Goal: Task Accomplishment & Management: Complete application form

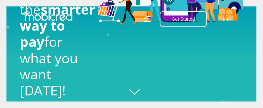
scroll to position [0, 291]
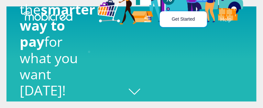
click at [175, 20] on button "Get Started" at bounding box center [183, 19] width 47 height 16
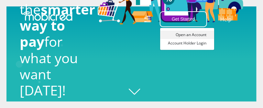
scroll to position [0, 624]
click at [186, 35] on link "Open an Account" at bounding box center [187, 35] width 54 height 8
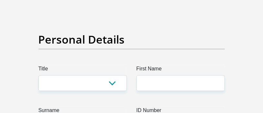
scroll to position [65, 0]
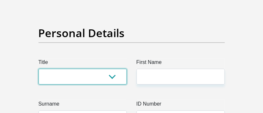
click at [52, 73] on select "Mr Ms Mrs Dr Other" at bounding box center [82, 77] width 88 height 16
select select "Mr"
click at [38, 69] on select "Mr Ms Mrs Dr Other" at bounding box center [82, 77] width 88 height 16
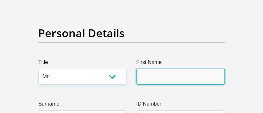
click at [144, 74] on input "First Name" at bounding box center [180, 77] width 88 height 16
click at [170, 74] on input "First Name" at bounding box center [180, 77] width 88 height 16
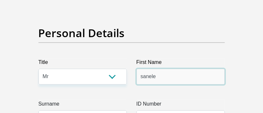
type input "sanele"
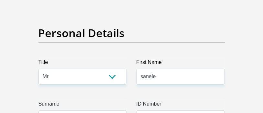
click at [108, 109] on label "Surname" at bounding box center [82, 105] width 88 height 10
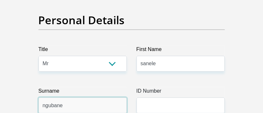
type input "ngubane"
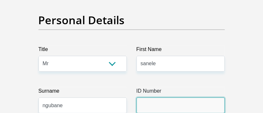
click at [168, 106] on input "ID Number" at bounding box center [180, 106] width 88 height 16
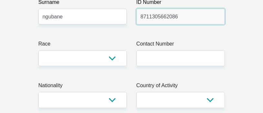
scroll to position [168, 0]
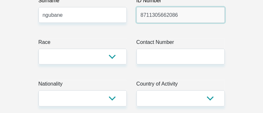
type input "8711305662086"
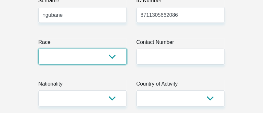
click at [108, 56] on select "Black Coloured Indian White Other" at bounding box center [82, 57] width 88 height 16
select select "1"
click at [38, 49] on select "Black Coloured Indian White Other" at bounding box center [82, 57] width 88 height 16
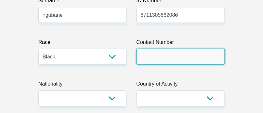
click at [156, 57] on input "Contact Number" at bounding box center [180, 57] width 88 height 16
type input "0602342910"
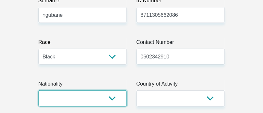
select select "ZAF"
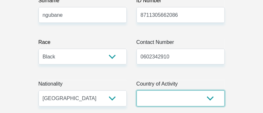
select select "ZAF"
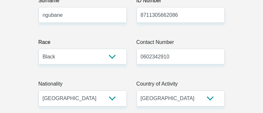
type input "29 Long Street"
type input "Kempton Park"
type input "1619"
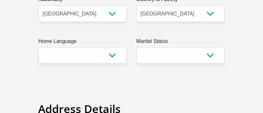
scroll to position [258, 0]
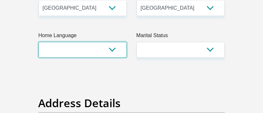
click at [113, 51] on select "Afrikaans English Sepedi South Ndebele Southern Sotho Swati Tsonga Tswana Venda…" at bounding box center [82, 50] width 88 height 16
select select "zul"
click at [38, 42] on select "Afrikaans English Sepedi South Ndebele Southern Sotho Swati Tsonga Tswana Venda…" at bounding box center [82, 50] width 88 height 16
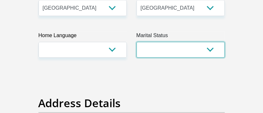
click at [204, 52] on select "Married ANC Single Divorced Widowed Married COP or Customary Law" at bounding box center [180, 50] width 88 height 16
select select "2"
click at [136, 42] on select "Married ANC Single Divorced Widowed Married COP or Customary Law" at bounding box center [180, 50] width 88 height 16
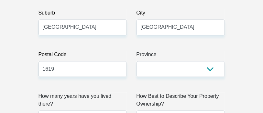
scroll to position [439, 0]
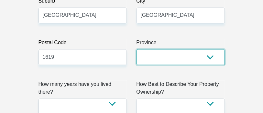
click at [208, 57] on select "Eastern Cape Free State Gauteng KwaZulu-Natal Limpopo Mpumalanga Northern Cape …" at bounding box center [180, 57] width 88 height 16
select select "Gauteng"
click at [136, 49] on select "Eastern Cape Free State Gauteng KwaZulu-Natal Limpopo Mpumalanga Northern Cape …" at bounding box center [180, 57] width 88 height 16
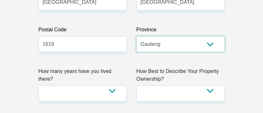
scroll to position [465, 0]
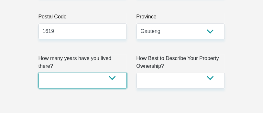
click at [111, 73] on select "less than 1 year 1-3 years 3-5 years 5+ years" at bounding box center [82, 81] width 88 height 16
select select "4"
click at [38, 73] on select "less than 1 year 1-3 years 3-5 years 5+ years" at bounding box center [82, 81] width 88 height 16
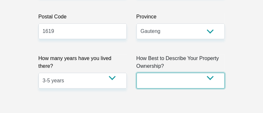
click at [206, 77] on select "Owned Rented Family Owned Company Dwelling" at bounding box center [180, 81] width 88 height 16
select select "Rented"
click at [136, 73] on select "Owned Rented Family Owned Company Dwelling" at bounding box center [180, 81] width 88 height 16
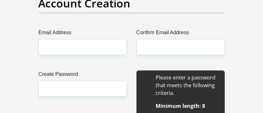
scroll to position [607, 0]
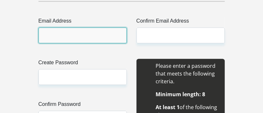
click at [68, 32] on input "Email Address" at bounding box center [82, 35] width 88 height 16
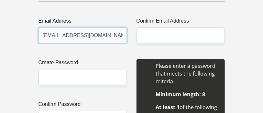
type input "ngubanesanele747@gmail.com"
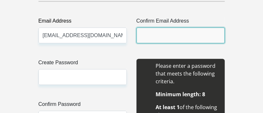
click at [151, 30] on input "Confirm Email Address" at bounding box center [180, 35] width 88 height 16
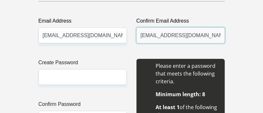
type input "ngubanesanele747@gmail.com"
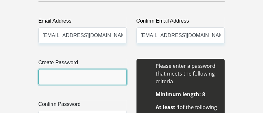
click at [97, 71] on input "Create Password" at bounding box center [82, 77] width 88 height 16
type input "Mangabizz30@"
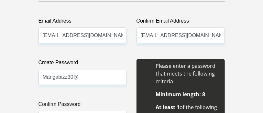
click at [82, 108] on label "Confirm Password" at bounding box center [82, 105] width 88 height 10
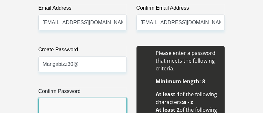
click at [74, 104] on input "Confirm Password" at bounding box center [82, 106] width 88 height 16
type input "Mangabizz30@"
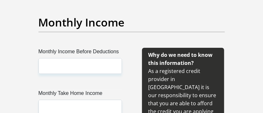
scroll to position [818, 0]
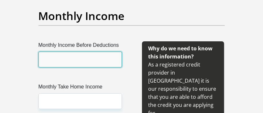
click at [68, 63] on input "Monthly Income Before Deductions" at bounding box center [79, 60] width 83 height 16
type input "15000"
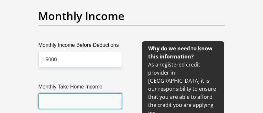
click at [90, 101] on input "Monthly Take Home Income" at bounding box center [79, 101] width 83 height 16
type input "12000"
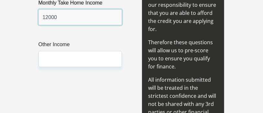
scroll to position [909, 0]
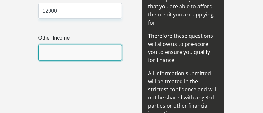
click at [91, 54] on input "Other Income" at bounding box center [79, 53] width 83 height 16
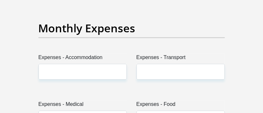
scroll to position [1038, 0]
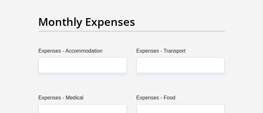
type input "0"
click at [69, 47] on label "Expenses - Accommodation" at bounding box center [82, 52] width 88 height 10
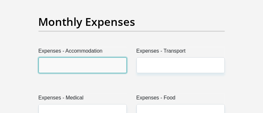
click at [69, 57] on input "Expenses - Accommodation" at bounding box center [82, 65] width 88 height 16
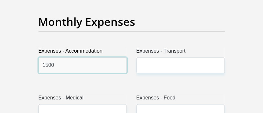
type input "1500"
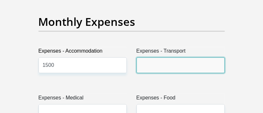
click at [155, 57] on input "Expenses - Transport" at bounding box center [180, 65] width 88 height 16
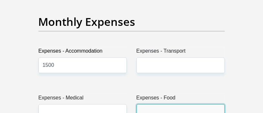
click at [165, 104] on input "Expenses - Food" at bounding box center [180, 112] width 88 height 16
type input "500"
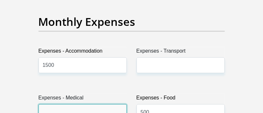
click at [83, 104] on input "Expenses - Medical" at bounding box center [82, 112] width 88 height 16
type input "0"
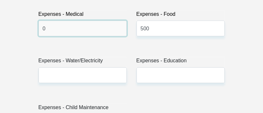
scroll to position [1128, 0]
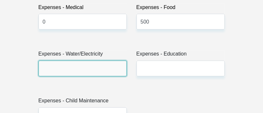
click at [78, 61] on input "Expenses - Water/Electricity" at bounding box center [82, 69] width 88 height 16
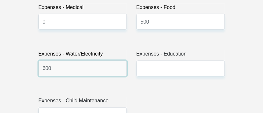
type input "600"
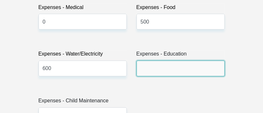
click at [163, 61] on input "Expenses - Education" at bounding box center [180, 69] width 88 height 16
type input "0"
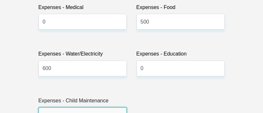
click at [99, 108] on input "Expenses - Child Maintenance" at bounding box center [82, 116] width 88 height 16
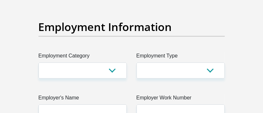
scroll to position [1283, 0]
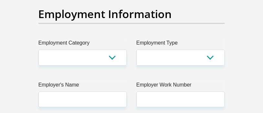
type input "400"
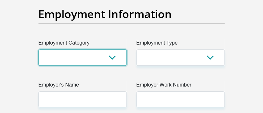
click at [108, 49] on select "AGRICULTURE ALCOHOL & TOBACCO CONSTRUCTION MATERIALS METALLURGY EQUIPMENT FOR R…" at bounding box center [82, 57] width 88 height 16
select select "67"
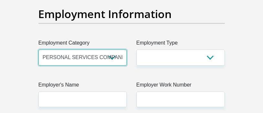
click at [38, 49] on select "AGRICULTURE ALCOHOL & TOBACCO CONSTRUCTION MATERIALS METALLURGY EQUIPMENT FOR R…" at bounding box center [82, 57] width 88 height 16
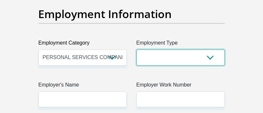
click at [207, 49] on select "College/Lecturer Craft Seller Creative Driver Executive Farmer Forces - Non Com…" at bounding box center [180, 57] width 88 height 16
click at [209, 49] on select "College/Lecturer Craft Seller Creative Driver Executive Farmer Forces - Non Com…" at bounding box center [180, 57] width 88 height 16
select select "Licenced Professional"
click at [136, 49] on select "College/Lecturer Craft Seller Creative Driver Executive Farmer Forces - Non Com…" at bounding box center [180, 57] width 88 height 16
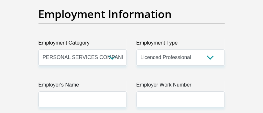
click at [204, 12] on div "Employment Information" at bounding box center [132, 23] width 196 height 32
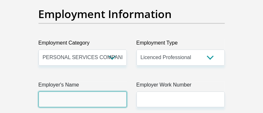
click at [98, 91] on input "Employer's Name" at bounding box center [82, 99] width 88 height 16
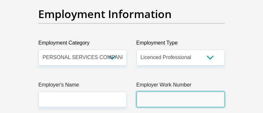
click at [152, 91] on input "Employer Work Number" at bounding box center [180, 99] width 88 height 16
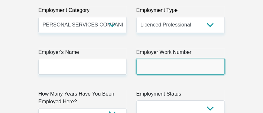
scroll to position [1322, 0]
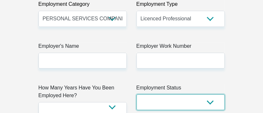
click at [208, 94] on select "Permanent/Full-time Part-time/Casual Contract Worker Self-Employed Housewife Re…" at bounding box center [180, 102] width 88 height 16
select select "1"
click at [136, 94] on select "Permanent/Full-time Part-time/Casual Contract Worker Self-Employed Housewife Re…" at bounding box center [180, 102] width 88 height 16
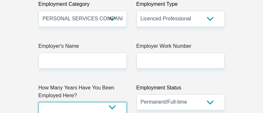
click at [112, 102] on select "less than 1 year 1-3 years 3-5 years 5+ years" at bounding box center [82, 110] width 88 height 16
select select "24"
click at [38, 102] on select "less than 1 year 1-3 years 3-5 years 5+ years" at bounding box center [82, 110] width 88 height 16
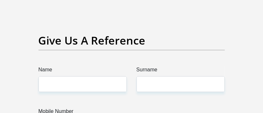
scroll to position [1451, 0]
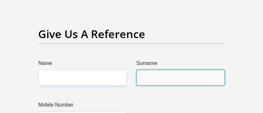
click at [150, 70] on input "Surname" at bounding box center [180, 78] width 88 height 16
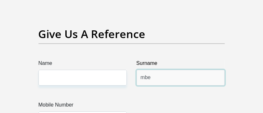
type input "mbebe"
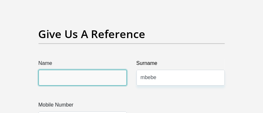
click at [90, 70] on input "Name" at bounding box center [82, 78] width 88 height 16
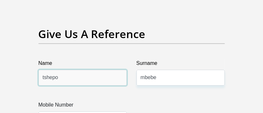
type input "tshepo"
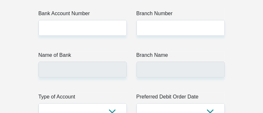
scroll to position [1645, 0]
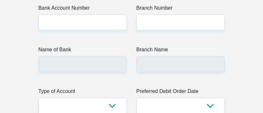
type input "0827961345"
click at [110, 98] on select "Cheque Savings" at bounding box center [82, 106] width 88 height 16
select select "SAV"
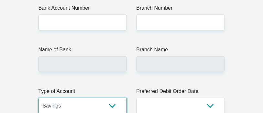
click at [38, 98] on select "Cheque Savings" at bounding box center [82, 106] width 88 height 16
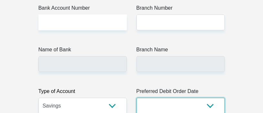
click at [210, 98] on select "1st 2nd 3rd 4th 5th 7th 18th 19th 20th 21st 22nd 23rd 24th 25th 26th 27th 28th …" at bounding box center [180, 106] width 88 height 16
select select "30"
click at [136, 98] on select "1st 2nd 3rd 4th 5th 7th 18th 19th 20th 21st 22nd 23rd 24th 25th 26th 27th 28th …" at bounding box center [180, 106] width 88 height 16
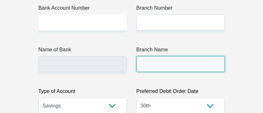
click at [194, 57] on input "Branch Name" at bounding box center [180, 64] width 88 height 16
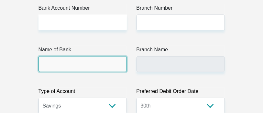
click at [99, 56] on input "Name of Bank" at bounding box center [82, 64] width 88 height 16
click at [68, 56] on input "Name of Bank" at bounding box center [82, 64] width 88 height 16
click at [56, 56] on input "Name of Bank" at bounding box center [82, 64] width 88 height 16
click at [87, 56] on input "Name of Bank" at bounding box center [82, 64] width 88 height 16
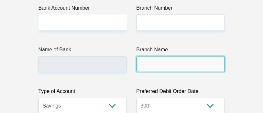
click at [143, 56] on input "Branch Name" at bounding box center [180, 64] width 88 height 16
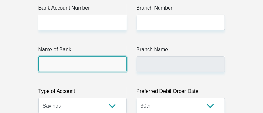
click at [111, 56] on input "Name of Bank" at bounding box center [82, 64] width 88 height 16
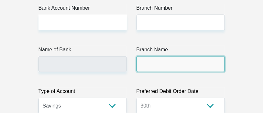
click at [151, 56] on input "Branch Name" at bounding box center [180, 64] width 88 height 16
click at [155, 56] on input "Branch Name" at bounding box center [180, 64] width 88 height 16
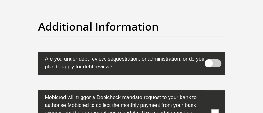
scroll to position [2244, 0]
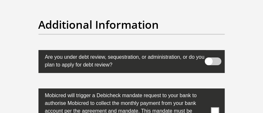
click at [211, 108] on span at bounding box center [215, 112] width 8 height 8
click at [209, 90] on input "checkbox" at bounding box center [209, 90] width 0 height 0
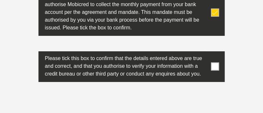
scroll to position [2347, 0]
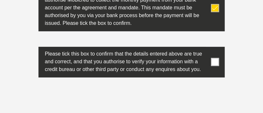
click at [213, 53] on label at bounding box center [131, 62] width 186 height 31
click at [209, 48] on input "checkbox" at bounding box center [209, 48] width 0 height 0
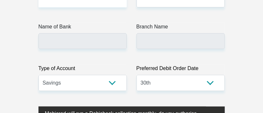
scroll to position [1662, 0]
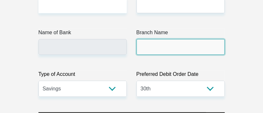
click at [157, 39] on input "Branch Name" at bounding box center [180, 47] width 88 height 16
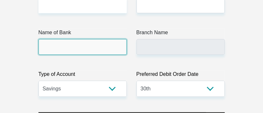
click at [106, 39] on input "Name of Bank" at bounding box center [82, 47] width 88 height 16
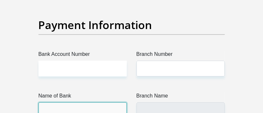
scroll to position [1585, 0]
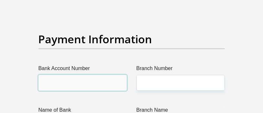
click at [101, 75] on input "Bank Account Number" at bounding box center [82, 83] width 88 height 16
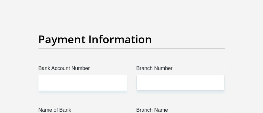
scroll to position [2385, 0]
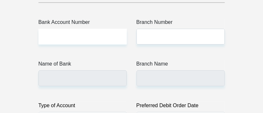
scroll to position [1623, 0]
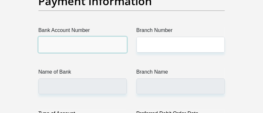
click at [84, 37] on input "Bank Account Number" at bounding box center [82, 45] width 88 height 16
type input "20126055953"
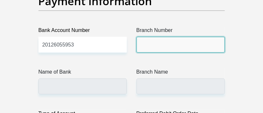
click at [140, 37] on input "Branch Number" at bounding box center [180, 45] width 88 height 16
type input "430000"
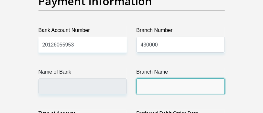
click at [150, 78] on input "Branch Name" at bounding box center [180, 86] width 88 height 16
type input "AFRICAN BANK"
type input "HEAD OFFICE"
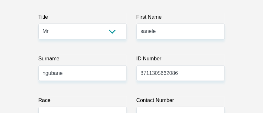
scroll to position [116, 0]
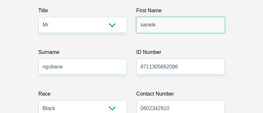
click at [175, 28] on input "sanele" at bounding box center [180, 25] width 88 height 16
type input "s"
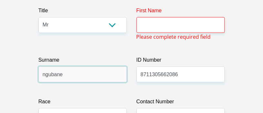
click at [89, 75] on input "ngubane" at bounding box center [82, 75] width 88 height 16
type input "n"
type input "Nkomo"
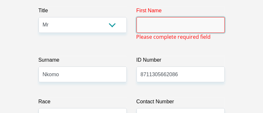
click at [146, 21] on input "First Name" at bounding box center [180, 25] width 88 height 16
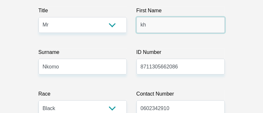
type input "khulekani"
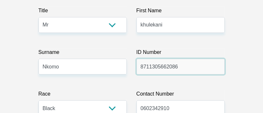
click at [186, 67] on input "8711305662086" at bounding box center [180, 67] width 88 height 16
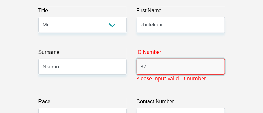
type input "8"
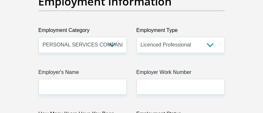
scroll to position [1296, 0]
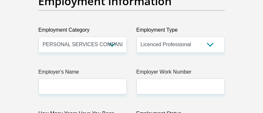
type input "8605066065085"
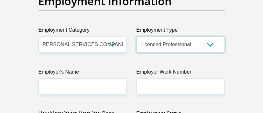
click at [208, 37] on select "College/Lecturer Craft Seller Creative Driver Executive Farmer Forces - Non Com…" at bounding box center [180, 45] width 88 height 16
select select "Uniformed Worker/Security"
click at [136, 37] on select "College/Lecturer Craft Seller Creative Driver Executive Farmer Forces - Non Com…" at bounding box center [180, 45] width 88 height 16
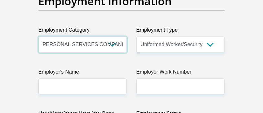
click at [122, 37] on select "AGRICULTURE ALCOHOL & TOBACCO CONSTRUCTION MATERIALS METALLURGY EQUIPMENT FOR R…" at bounding box center [82, 45] width 88 height 16
click at [38, 37] on select "AGRICULTURE ALCOHOL & TOBACCO CONSTRUCTION MATERIALS METALLURGY EQUIPMENT FOR R…" at bounding box center [82, 45] width 88 height 16
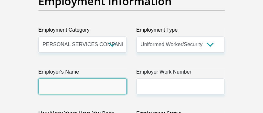
click at [78, 78] on input "Employer's Name" at bounding box center [82, 86] width 88 height 16
type input "comwezi"
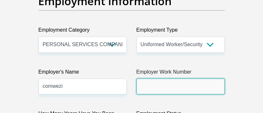
click at [145, 78] on input "Employer Work Number" at bounding box center [180, 86] width 88 height 16
type input "0839594807"
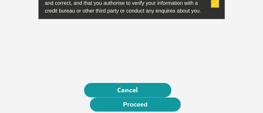
scroll to position [2393, 0]
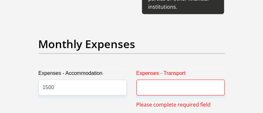
scroll to position [1008, 0]
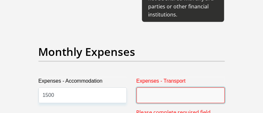
click at [188, 88] on input "Expenses - Transport" at bounding box center [180, 96] width 88 height 16
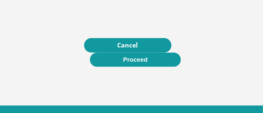
scroll to position [2466, 0]
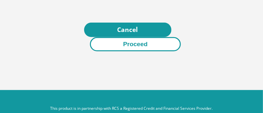
type input "500"
click at [140, 37] on button "Proceed" at bounding box center [135, 44] width 91 height 15
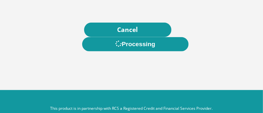
scroll to position [0, 0]
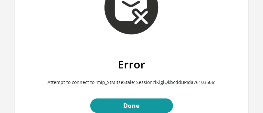
scroll to position [65, 0]
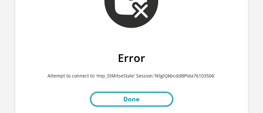
click at [149, 98] on link "Done" at bounding box center [131, 99] width 83 height 15
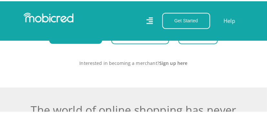
scroll to position [0, 698]
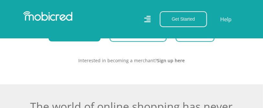
click at [146, 18] on icon at bounding box center [147, 19] width 6 height 9
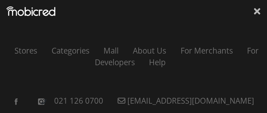
scroll to position [0, 0]
click at [259, 12] on icon at bounding box center [258, 11] width 6 height 6
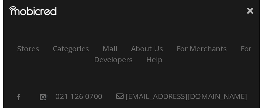
scroll to position [0, 0]
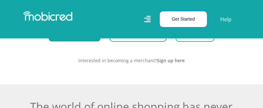
click at [192, 24] on button "Get Started" at bounding box center [183, 19] width 47 height 16
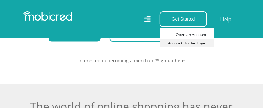
click at [188, 43] on link "Account Holder Login" at bounding box center [187, 43] width 54 height 8
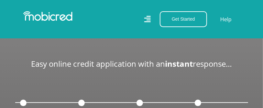
scroll to position [611, 0]
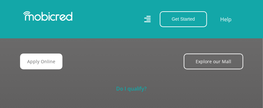
click at [133, 92] on link "Do I qualify?" at bounding box center [131, 88] width 30 height 7
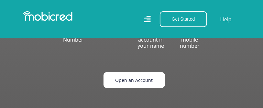
click at [132, 83] on link "Open an Account" at bounding box center [133, 80] width 61 height 16
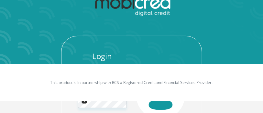
scroll to position [52, 0]
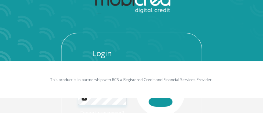
click at [99, 58] on h3 "Login" at bounding box center [102, 53] width 49 height 9
click at [100, 70] on footer "This product is in partnership with RCS a Registered Credit and Financial Servi…" at bounding box center [131, 79] width 263 height 37
click at [235, 32] on div "Login Forgot password? Login" at bounding box center [131, 69] width 211 height 164
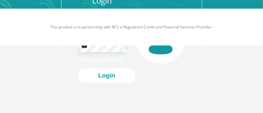
scroll to position [105, 0]
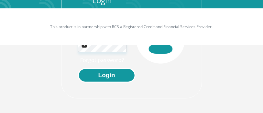
click at [105, 76] on button "Login" at bounding box center [106, 75] width 57 height 15
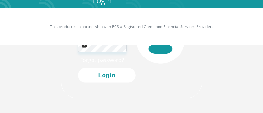
click at [102, 36] on footer "This product is in partnership with RCS a Registered Credit and Financial Servi…" at bounding box center [131, 26] width 263 height 37
click at [102, 43] on footer "This product is in partnership with RCS a Registered Credit and Financial Servi…" at bounding box center [131, 26] width 263 height 37
click at [121, 35] on footer "This product is in partnership with RCS a Registered Credit and Financial Servi…" at bounding box center [131, 26] width 263 height 37
click at [155, 47] on img at bounding box center [160, 39] width 49 height 49
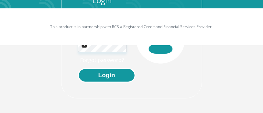
click at [108, 76] on button "Login" at bounding box center [106, 75] width 57 height 15
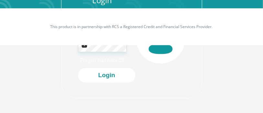
click at [108, 35] on footer "This product is in partnership with RCS a Registered Credit and Financial Servi…" at bounding box center [131, 26] width 263 height 37
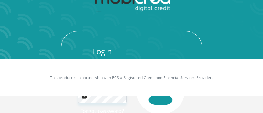
scroll to position [53, 0]
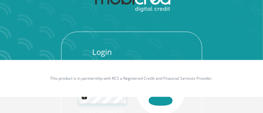
click at [105, 58] on div "Login Forgot password? Login" at bounding box center [102, 90] width 58 height 87
click at [104, 55] on h3 "Login" at bounding box center [102, 51] width 49 height 9
click at [99, 80] on p "This product is in partnership with RCS a Registered Credit and Financial Servi…" at bounding box center [131, 79] width 223 height 6
click at [112, 91] on footer "This product is in partnership with RCS a Registered Credit and Financial Servi…" at bounding box center [131, 78] width 263 height 37
click at [162, 98] on img at bounding box center [160, 91] width 49 height 49
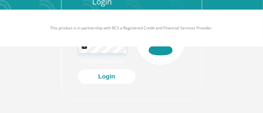
scroll to position [105, 0]
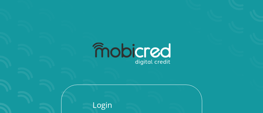
scroll to position [105, 0]
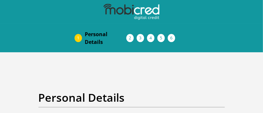
drag, startPoint x: 0, startPoint y: 0, endPoint x: 181, endPoint y: 89, distance: 201.4
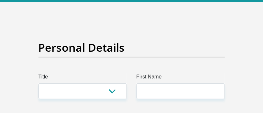
scroll to position [52, 0]
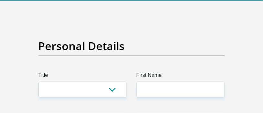
click at [191, 73] on label "First Name" at bounding box center [180, 76] width 88 height 10
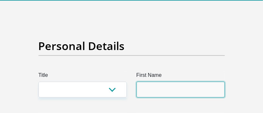
click at [191, 82] on input "First Name" at bounding box center [180, 90] width 88 height 16
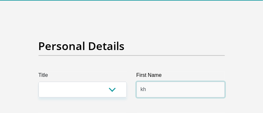
click at [163, 85] on input "kh" at bounding box center [180, 90] width 88 height 16
type input "khulekani"
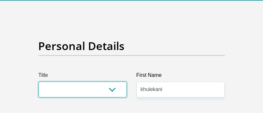
click at [91, 93] on select "Mr Ms Mrs Dr Other" at bounding box center [82, 90] width 88 height 16
select select "Mr"
click at [38, 82] on select "Mr Ms Mrs Dr Other" at bounding box center [82, 90] width 88 height 16
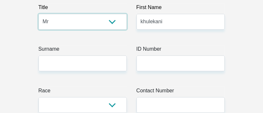
scroll to position [129, 0]
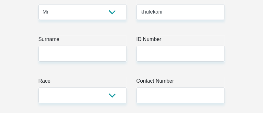
click at [162, 42] on label "ID Number" at bounding box center [180, 41] width 88 height 10
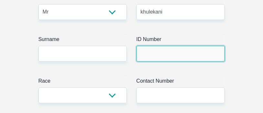
click at [162, 46] on input "ID Number" at bounding box center [180, 54] width 88 height 16
click at [155, 50] on input "ID Number" at bounding box center [180, 54] width 88 height 16
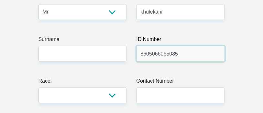
type input "8605066065085"
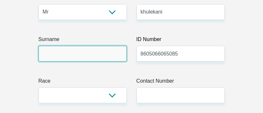
click at [89, 56] on input "Surname" at bounding box center [82, 54] width 88 height 16
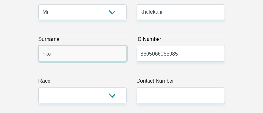
type input "Nkomo"
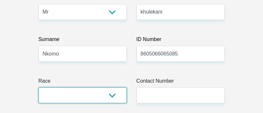
click at [109, 93] on select "Black Coloured Indian White Other" at bounding box center [82, 96] width 88 height 16
select select "1"
click at [38, 88] on select "Black Coloured Indian White Other" at bounding box center [82, 96] width 88 height 16
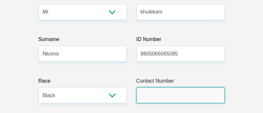
click at [171, 93] on input "Contact Number" at bounding box center [180, 96] width 88 height 16
type input "0602342910"
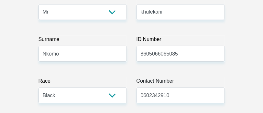
select select "ZAF"
type input "29 Long Street"
type input "Kempton Park"
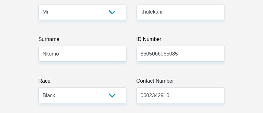
type input "1619"
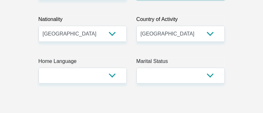
scroll to position [245, 0]
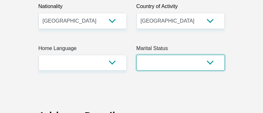
click at [210, 64] on select "Married ANC Single Divorced Widowed Married COP or Customary Law" at bounding box center [180, 63] width 88 height 16
select select "2"
click at [136, 55] on select "Married ANC Single Divorced Widowed Married COP or Customary Law" at bounding box center [180, 63] width 88 height 16
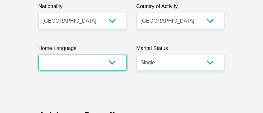
click at [113, 64] on select "Afrikaans English Sepedi South Ndebele Southern Sotho Swati Tsonga Tswana Venda…" at bounding box center [82, 63] width 88 height 16
select select "zul"
click at [38, 55] on select "Afrikaans English Sepedi South Ndebele Southern Sotho Swati Tsonga Tswana Venda…" at bounding box center [82, 63] width 88 height 16
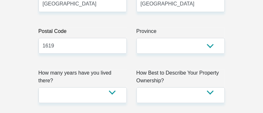
scroll to position [452, 0]
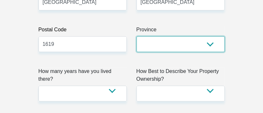
click at [206, 45] on select "Eastern Cape Free State Gauteng KwaZulu-Natal Limpopo Mpumalanga Northern Cape …" at bounding box center [180, 44] width 88 height 16
select select "Gauteng"
click at [136, 36] on select "Eastern Cape Free State Gauteng KwaZulu-Natal Limpopo Mpumalanga Northern Cape …" at bounding box center [180, 44] width 88 height 16
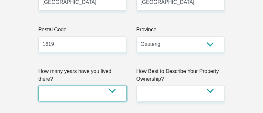
click at [115, 86] on select "less than 1 year 1-3 years 3-5 years 5+ years" at bounding box center [82, 94] width 88 height 16
select select "4"
click at [38, 86] on select "less than 1 year 1-3 years 3-5 years 5+ years" at bounding box center [82, 94] width 88 height 16
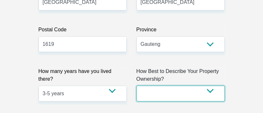
click at [198, 89] on select "Owned Rented Family Owned Company Dwelling" at bounding box center [180, 94] width 88 height 16
select select "Rented"
click at [136, 86] on select "Owned Rented Family Owned Company Dwelling" at bounding box center [180, 94] width 88 height 16
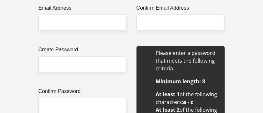
scroll to position [607, 0]
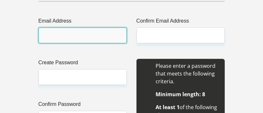
click at [108, 35] on input "Email Address" at bounding box center [82, 35] width 88 height 16
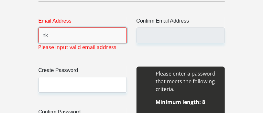
type input "nkomokhulekani933@gmail.com"
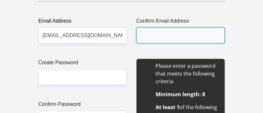
click at [162, 36] on input "Confirm Email Address" at bounding box center [180, 35] width 88 height 16
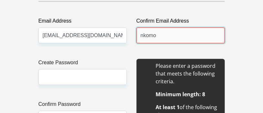
type input "nkomokhulekani933@gmail.com"
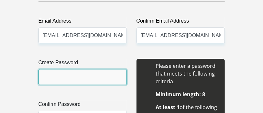
click at [74, 76] on input "Create Password" at bounding box center [82, 77] width 88 height 16
type input "Mangabizz30@"
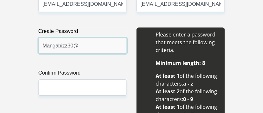
scroll to position [646, 0]
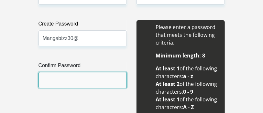
click at [104, 78] on input "Confirm Password" at bounding box center [82, 80] width 88 height 16
type input "Mangabizz30@"
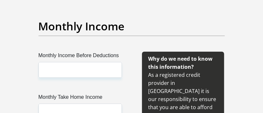
scroll to position [814, 0]
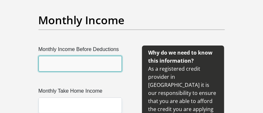
click at [97, 66] on input "Monthly Income Before Deductions" at bounding box center [79, 64] width 83 height 16
type input "15000"
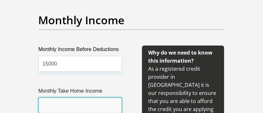
click at [99, 101] on input "Monthly Take Home Income" at bounding box center [79, 106] width 83 height 16
type input "12000"
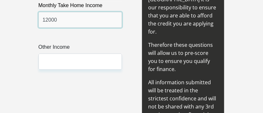
scroll to position [904, 0]
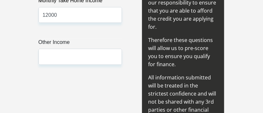
click at [124, 57] on div "Other Income" at bounding box center [80, 51] width 93 height 26
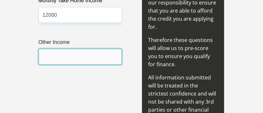
click at [115, 50] on input "Other Income" at bounding box center [79, 57] width 83 height 16
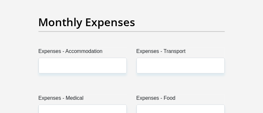
scroll to position [1047, 0]
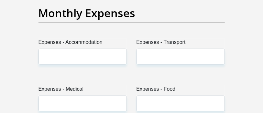
type input "0"
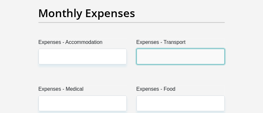
click at [154, 49] on input "Expenses - Transport" at bounding box center [180, 57] width 88 height 16
type input "600"
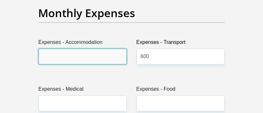
click at [101, 49] on input "Expenses - Accommodation" at bounding box center [82, 57] width 88 height 16
type input "1500"
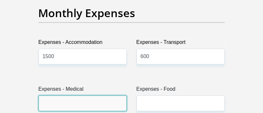
click at [87, 96] on input "Expenses - Medical" at bounding box center [82, 104] width 88 height 16
type input "0"
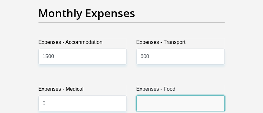
click at [150, 96] on input "Expenses - Food" at bounding box center [180, 104] width 88 height 16
type input "500"
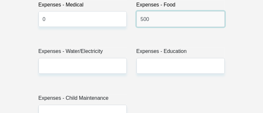
scroll to position [1137, 0]
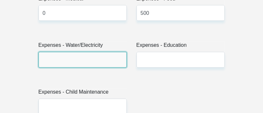
click at [101, 52] on input "Expenses - Water/Electricity" at bounding box center [82, 60] width 88 height 16
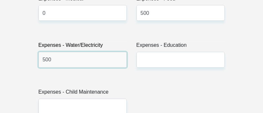
type input "500"
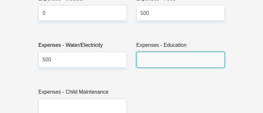
click at [173, 52] on input "Expenses - Education" at bounding box center [180, 60] width 88 height 16
type input "0"
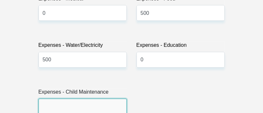
click at [112, 99] on input "Expenses - Child Maintenance" at bounding box center [82, 107] width 88 height 16
type input "400"
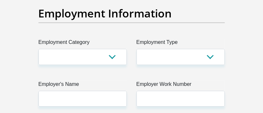
scroll to position [1288, 0]
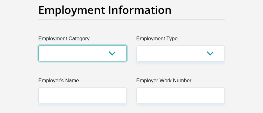
click at [108, 45] on select "AGRICULTURE ALCOHOL & TOBACCO CONSTRUCTION MATERIALS METALLURGY EQUIPMENT FOR R…" at bounding box center [82, 53] width 88 height 16
select select "8"
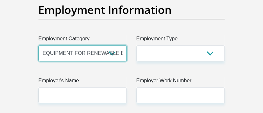
click at [38, 45] on select "AGRICULTURE ALCOHOL & TOBACCO CONSTRUCTION MATERIALS METALLURGY EQUIPMENT FOR R…" at bounding box center [82, 53] width 88 height 16
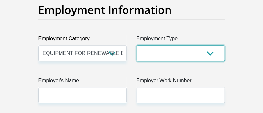
click at [183, 45] on select "College/Lecturer Craft Seller Creative Driver Executive Farmer Forces - Non Com…" at bounding box center [180, 53] width 88 height 16
select select "Uniformed Worker/Security"
click at [136, 45] on select "College/Lecturer Craft Seller Creative Driver Executive Farmer Forces - Non Com…" at bounding box center [180, 53] width 88 height 16
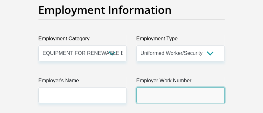
click at [215, 87] on input "Employer Work Number" at bounding box center [180, 95] width 88 height 16
type input "0839594807"
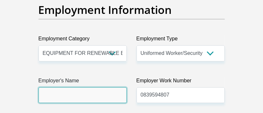
click at [86, 87] on input "Employer's Name" at bounding box center [82, 95] width 88 height 16
type input "comwezi"
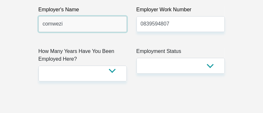
scroll to position [1365, 0]
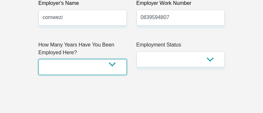
click at [110, 59] on select "less than 1 year 1-3 years 3-5 years 5+ years" at bounding box center [82, 67] width 88 height 16
select select "24"
click at [38, 59] on select "less than 1 year 1-3 years 3-5 years 5+ years" at bounding box center [82, 67] width 88 height 16
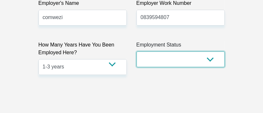
click at [176, 51] on select "Permanent/Full-time Part-time/Casual Contract Worker Self-Employed Housewife Re…" at bounding box center [180, 59] width 88 height 16
select select "1"
click at [136, 51] on select "Permanent/Full-time Part-time/Casual Contract Worker Self-Employed Housewife Re…" at bounding box center [180, 59] width 88 height 16
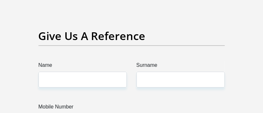
scroll to position [1456, 0]
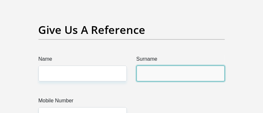
click at [188, 67] on input "Surname" at bounding box center [180, 74] width 88 height 16
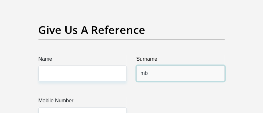
type input "mbebe"
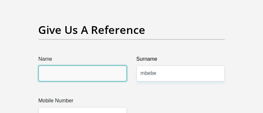
click at [106, 66] on input "Name" at bounding box center [82, 74] width 88 height 16
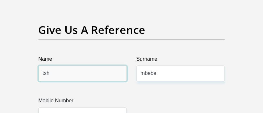
type input "tshepo"
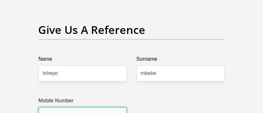
click at [99, 107] on input "Mobile Number" at bounding box center [82, 115] width 88 height 16
type input "0652214448"
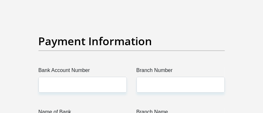
scroll to position [1589, 0]
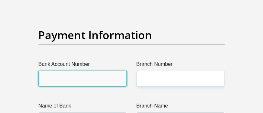
click at [86, 71] on input "Bank Account Number" at bounding box center [82, 79] width 88 height 16
type input "20126055953"
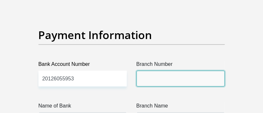
click at [151, 71] on input "Branch Number" at bounding box center [180, 79] width 88 height 16
type input "430000"
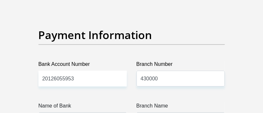
click at [73, 102] on label "Name of Bank" at bounding box center [82, 107] width 88 height 10
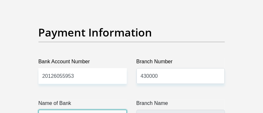
type input "AFRICAN BANK"
type input "HEAD OFFICE"
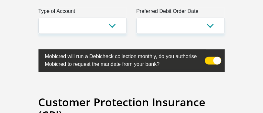
scroll to position [1729, 0]
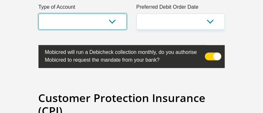
click at [110, 14] on select "Cheque Savings" at bounding box center [82, 22] width 88 height 16
select select "SAV"
click at [38, 14] on select "Cheque Savings" at bounding box center [82, 22] width 88 height 16
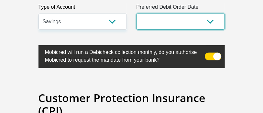
click at [177, 14] on select "1st 2nd 3rd 4th 5th 7th 18th 19th 20th 21st 22nd 23rd 24th 25th 26th 27th 28th …" at bounding box center [180, 22] width 88 height 16
select select "30"
click at [136, 14] on select "1st 2nd 3rd 4th 5th 7th 18th 19th 20th 21st 22nd 23rd 24th 25th 26th 27th 28th …" at bounding box center [180, 22] width 88 height 16
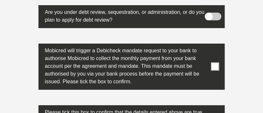
scroll to position [2289, 0]
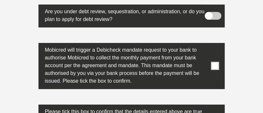
click at [214, 62] on span at bounding box center [215, 66] width 8 height 8
click at [209, 45] on input "checkbox" at bounding box center [209, 45] width 0 height 0
click at [209, 106] on input "checkbox" at bounding box center [209, 106] width 0 height 0
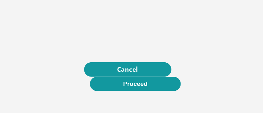
scroll to position [2431, 0]
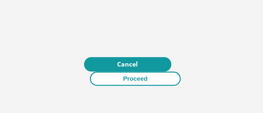
click at [135, 72] on button "Proceed" at bounding box center [135, 79] width 91 height 15
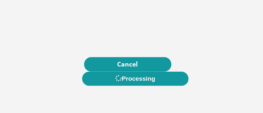
scroll to position [0, 0]
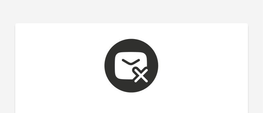
click at [181, 98] on div at bounding box center [131, 65] width 116 height 85
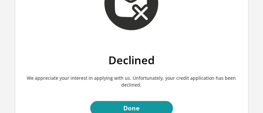
scroll to position [65, 0]
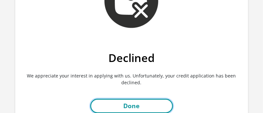
click at [161, 102] on link "Done" at bounding box center [131, 106] width 83 height 15
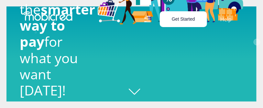
scroll to position [0, 291]
